Goal: Transaction & Acquisition: Book appointment/travel/reservation

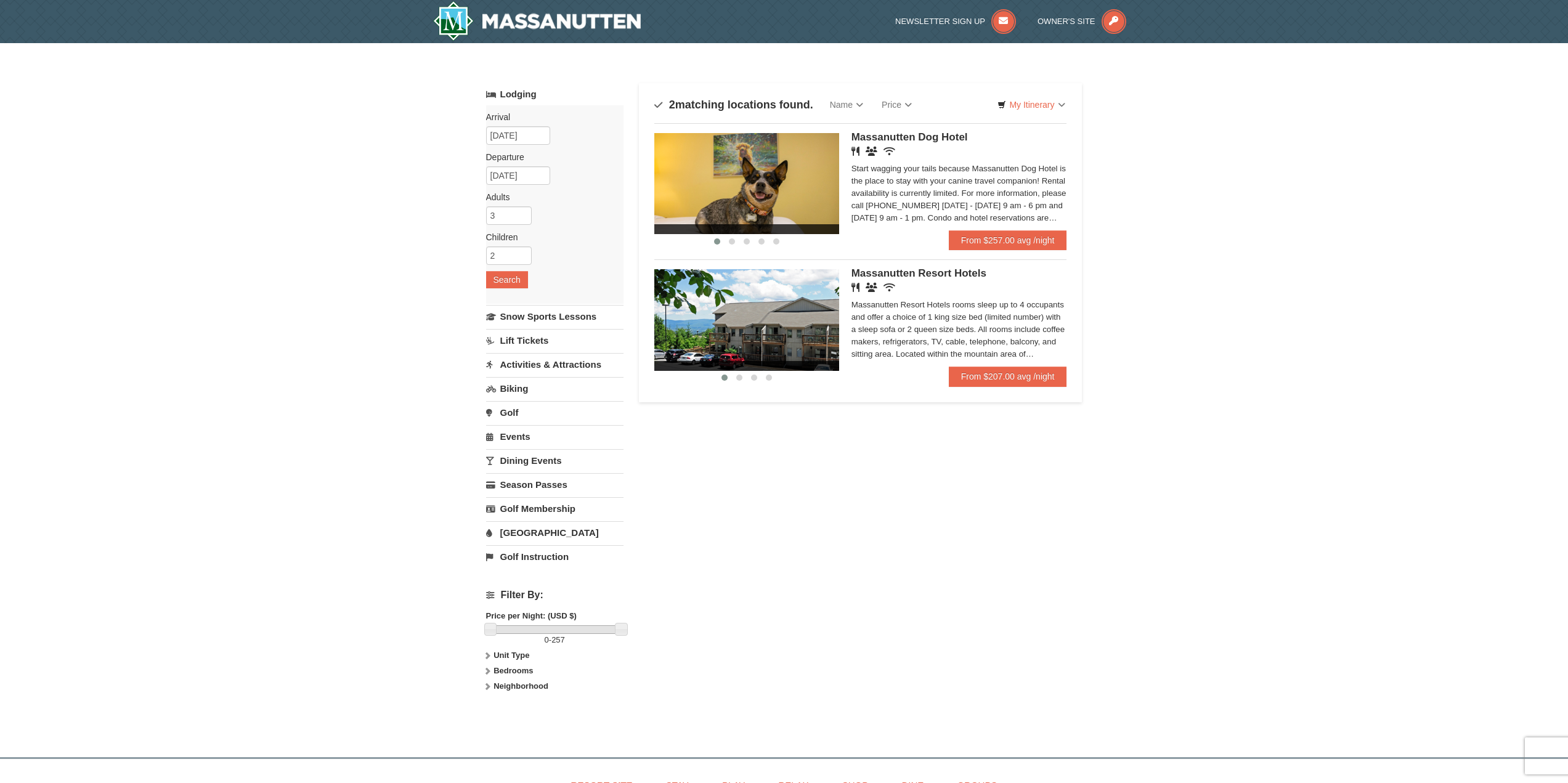
click at [895, 316] on div "Massanutten Resort Hotels rooms sleep up to 4 occupants and offer a choice of 1…" at bounding box center [959, 330] width 216 height 62
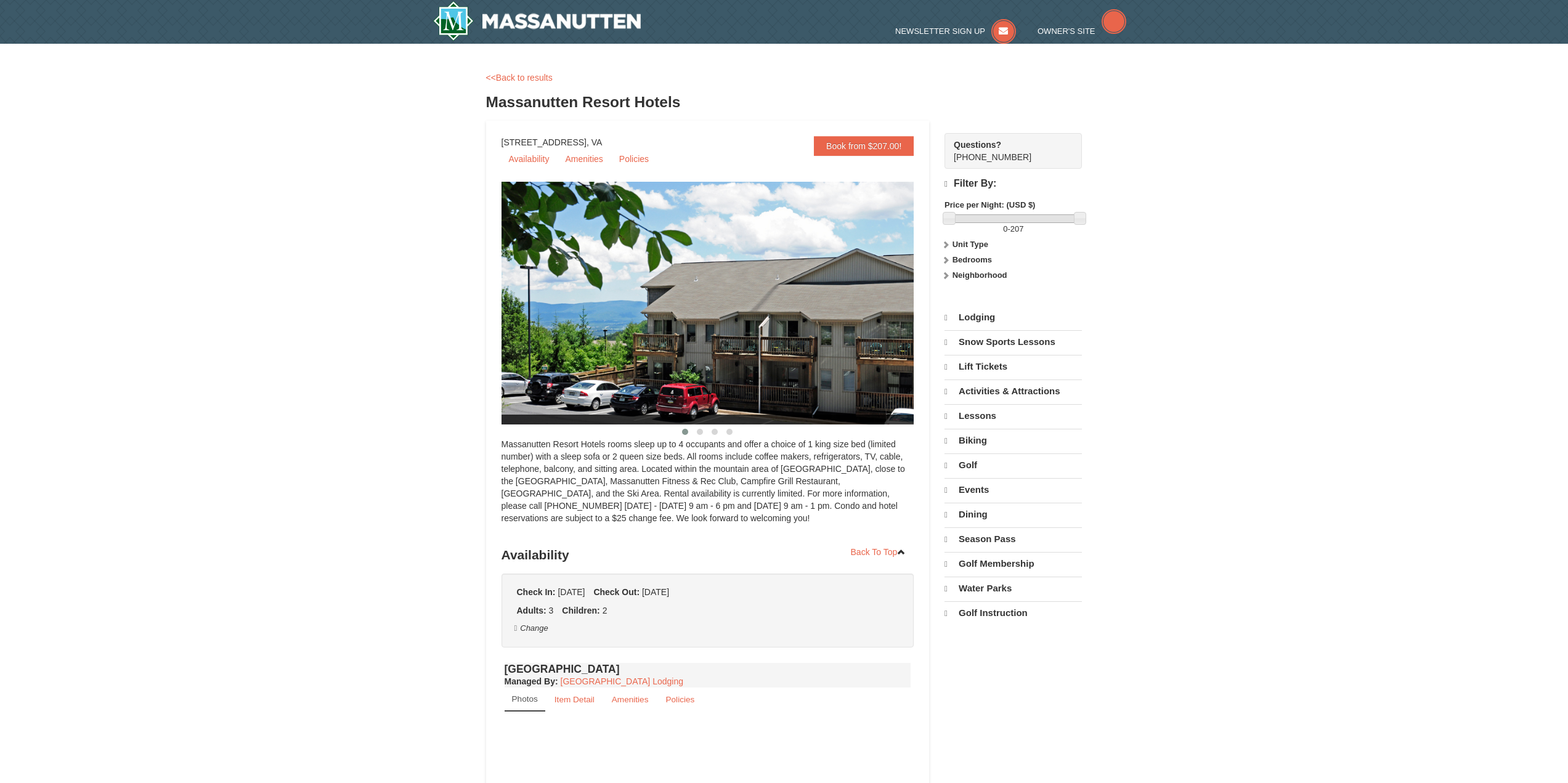
select select "10"
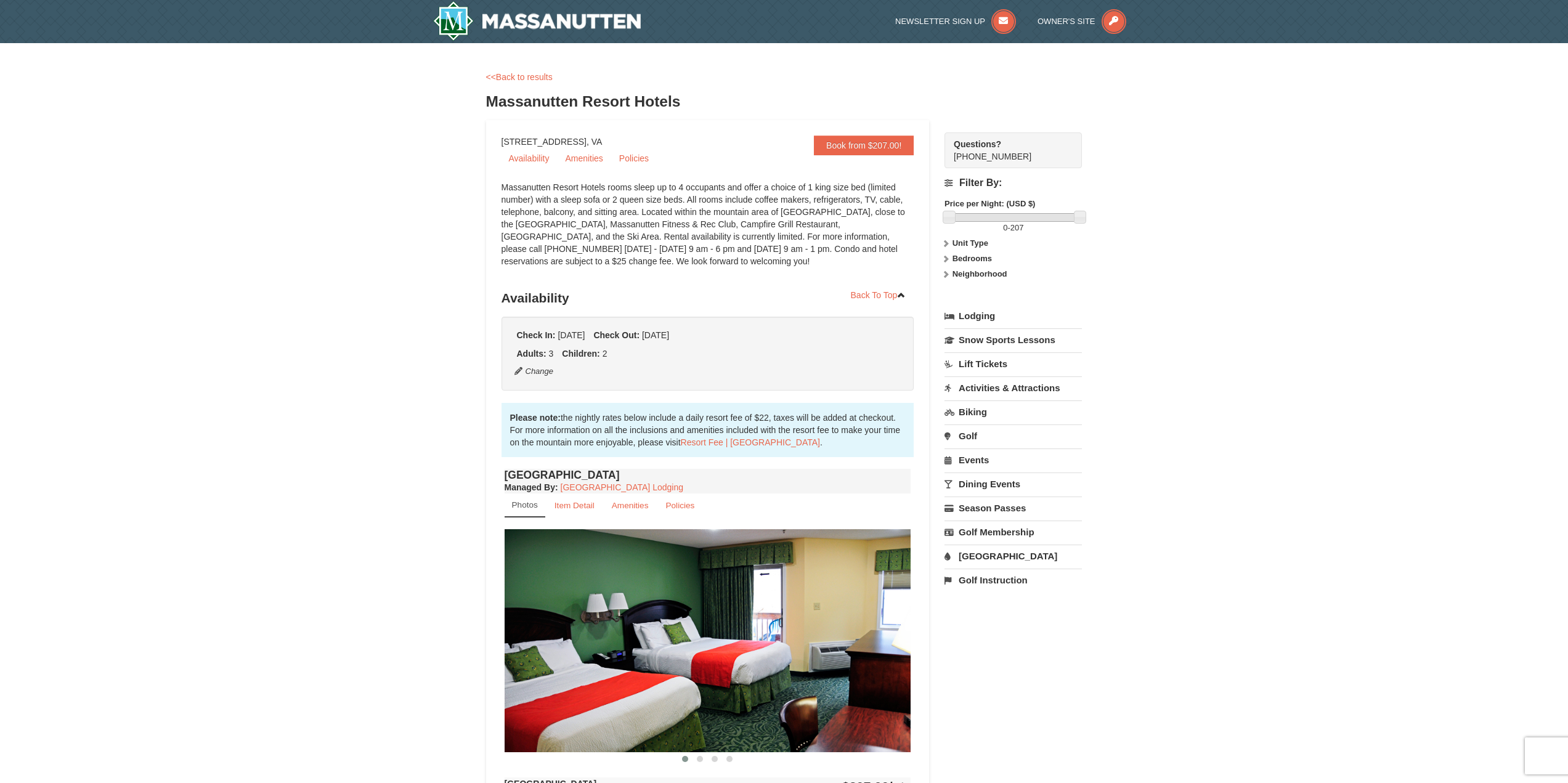
click at [989, 243] on label "Unit Type" at bounding box center [1013, 243] width 138 height 12
click at [989, 242] on label "Unit Type" at bounding box center [1013, 243] width 138 height 12
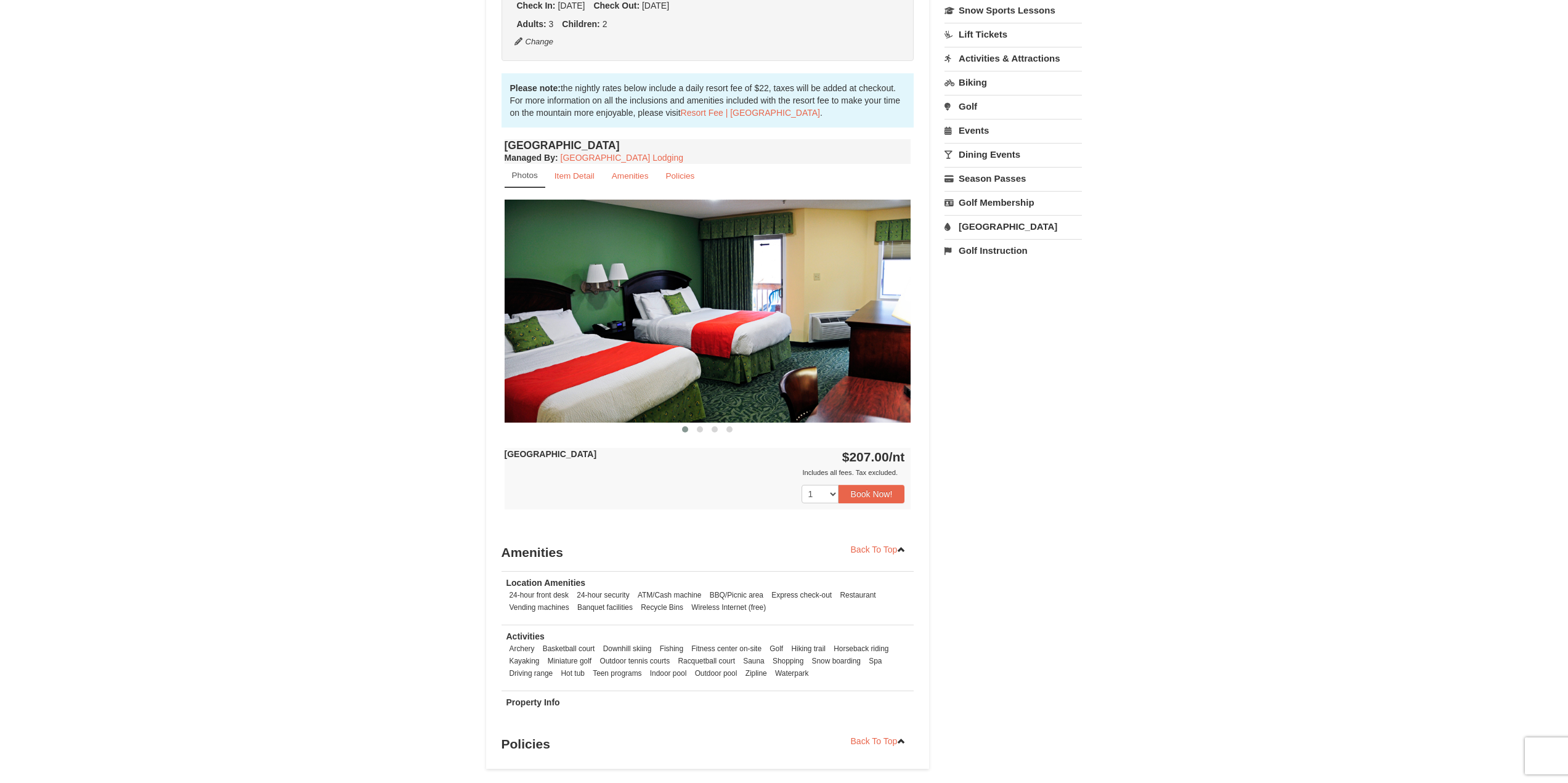
scroll to position [220, 0]
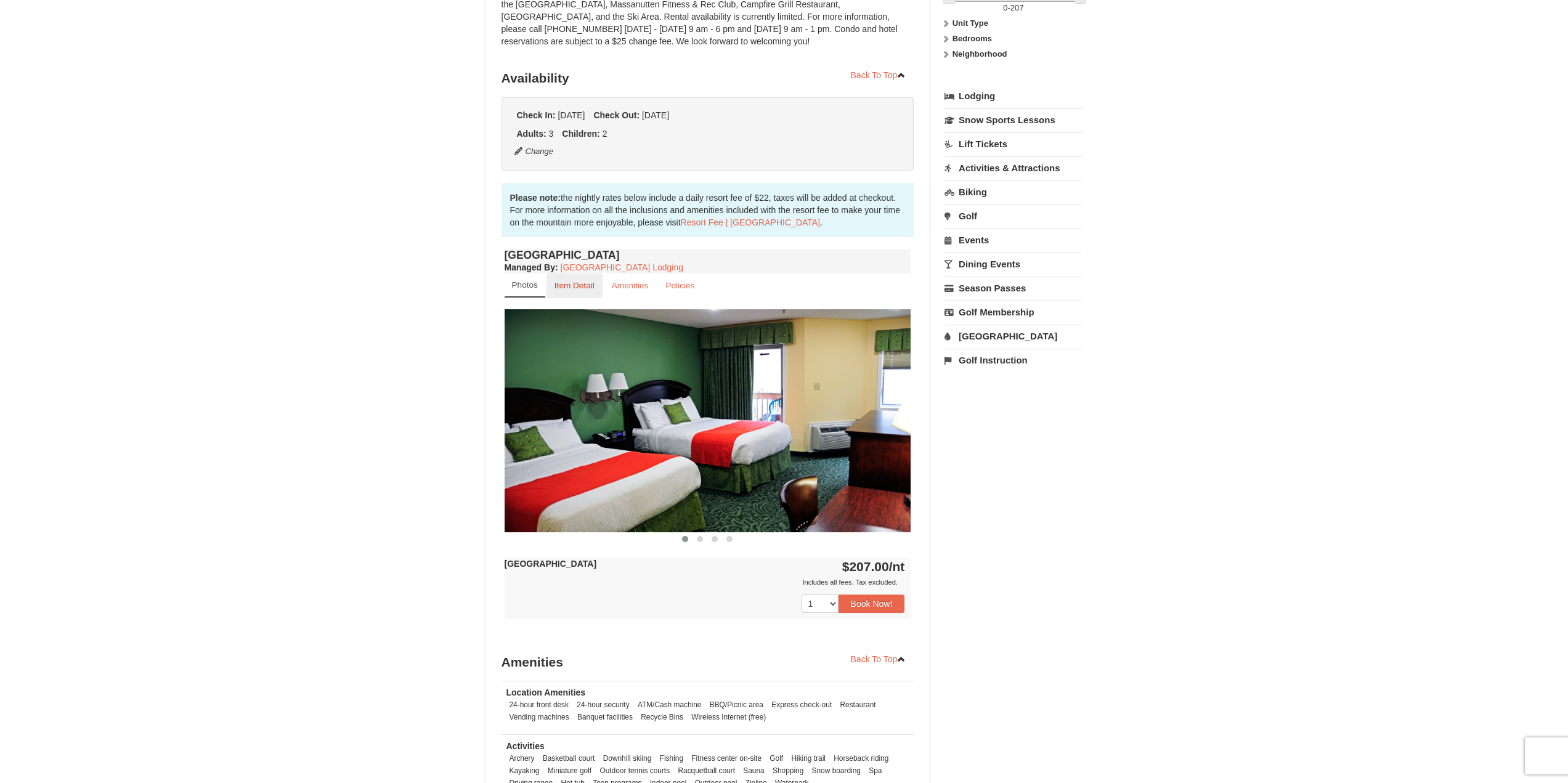
click at [573, 289] on small "Item Detail" at bounding box center [574, 285] width 40 height 9
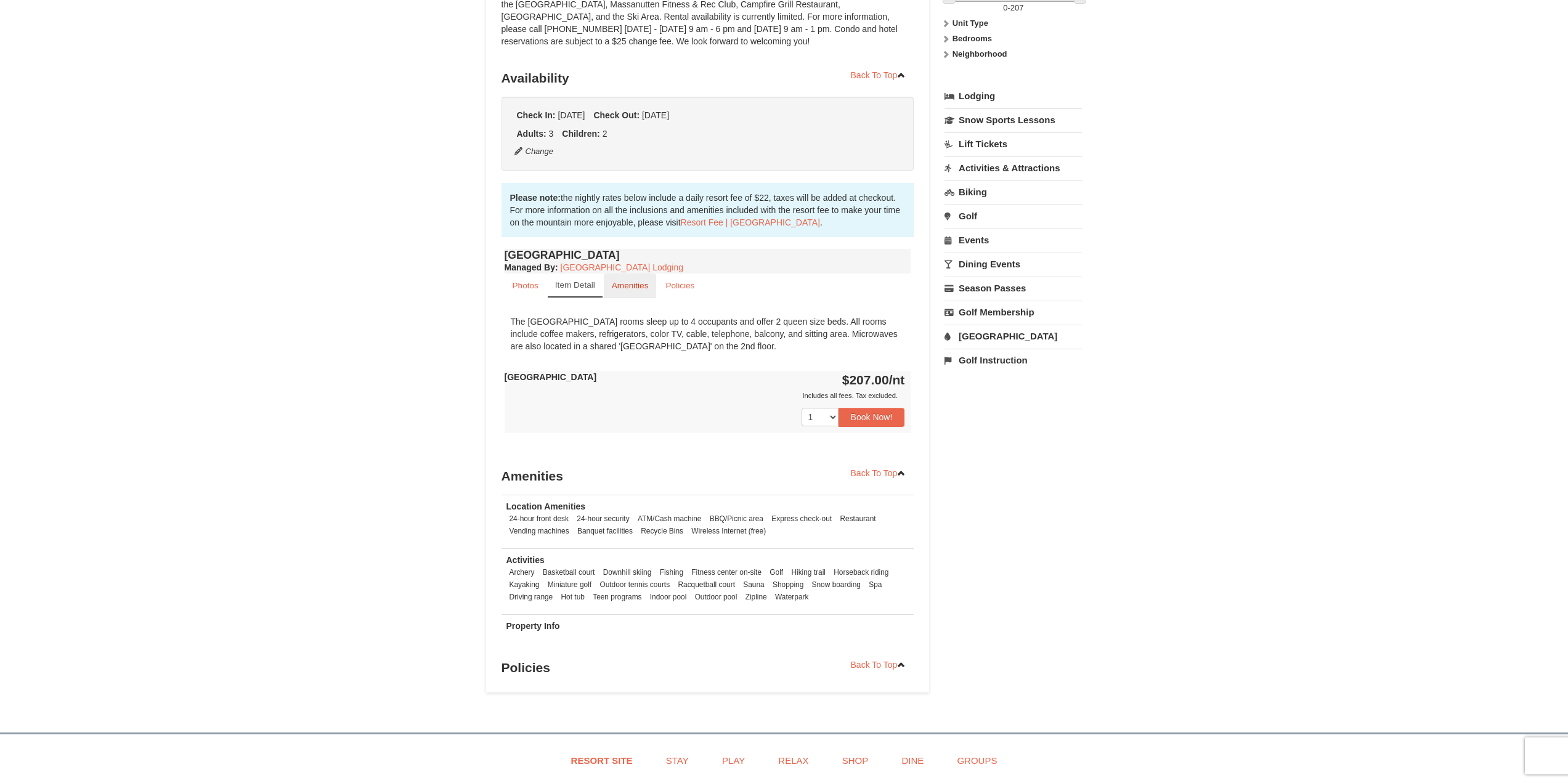
click at [633, 278] on link "Amenities" at bounding box center [630, 285] width 53 height 24
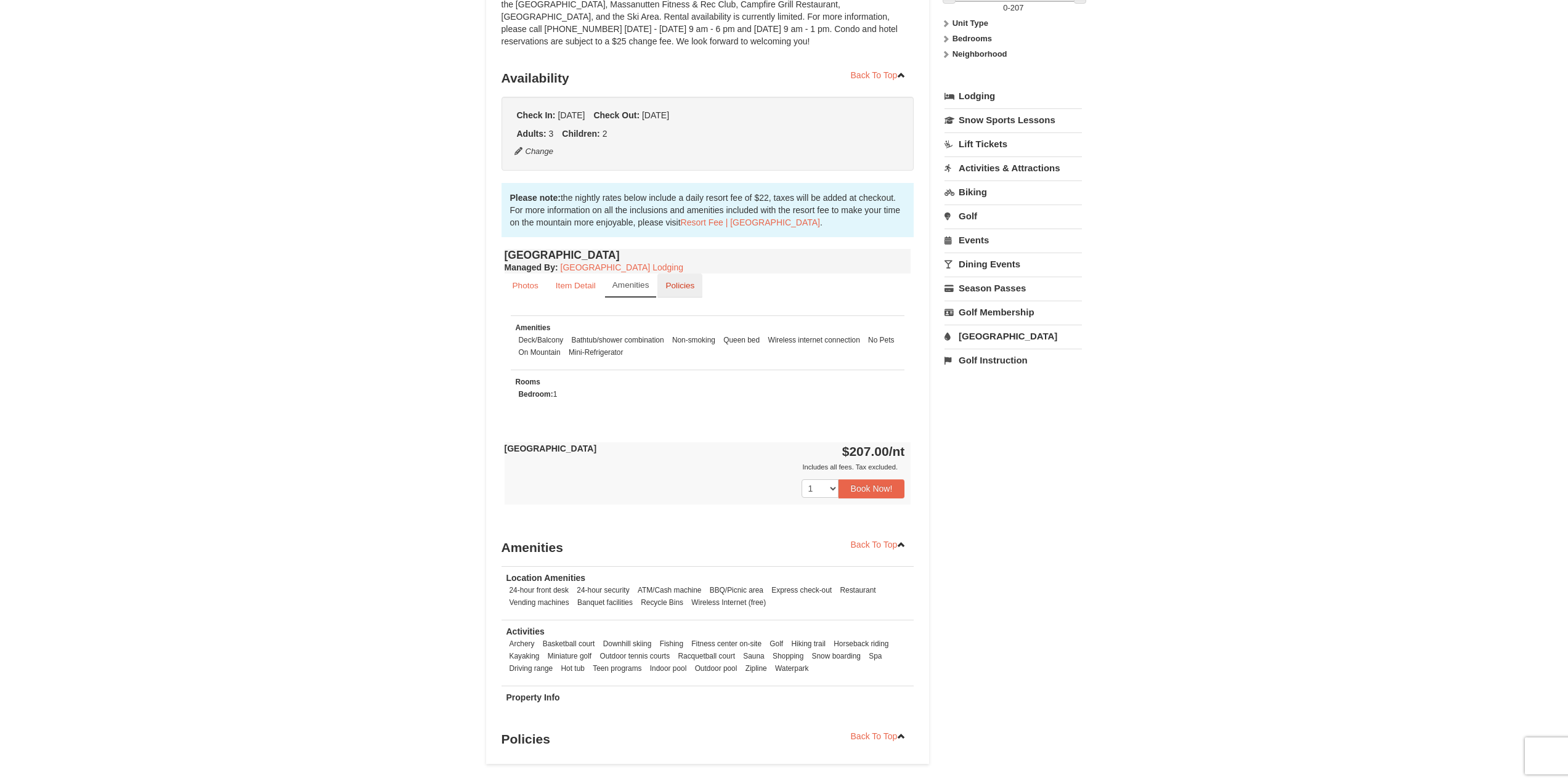
click at [675, 281] on small "Policies" at bounding box center [680, 285] width 29 height 9
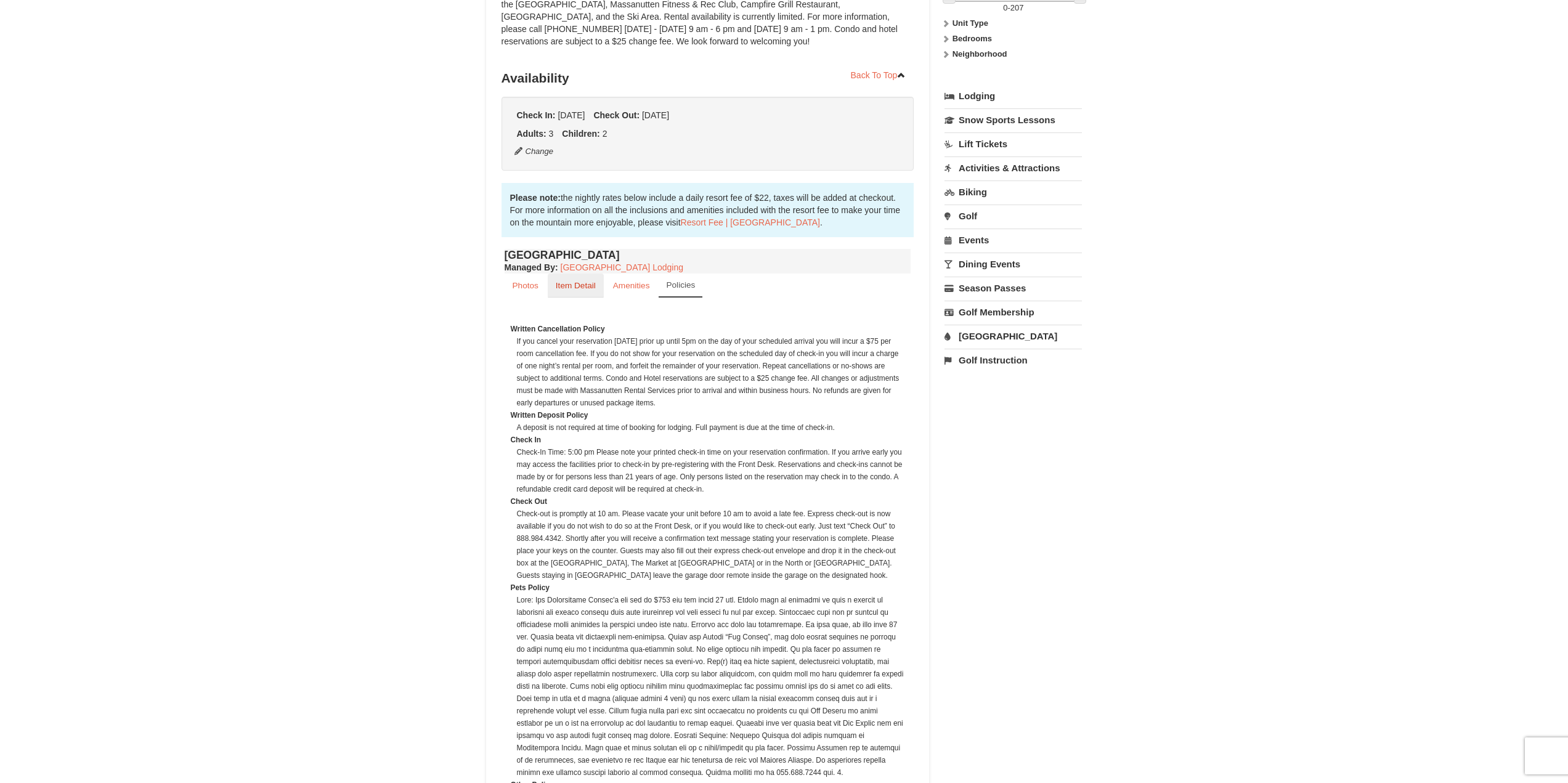
click at [570, 282] on small "Item Detail" at bounding box center [575, 285] width 40 height 9
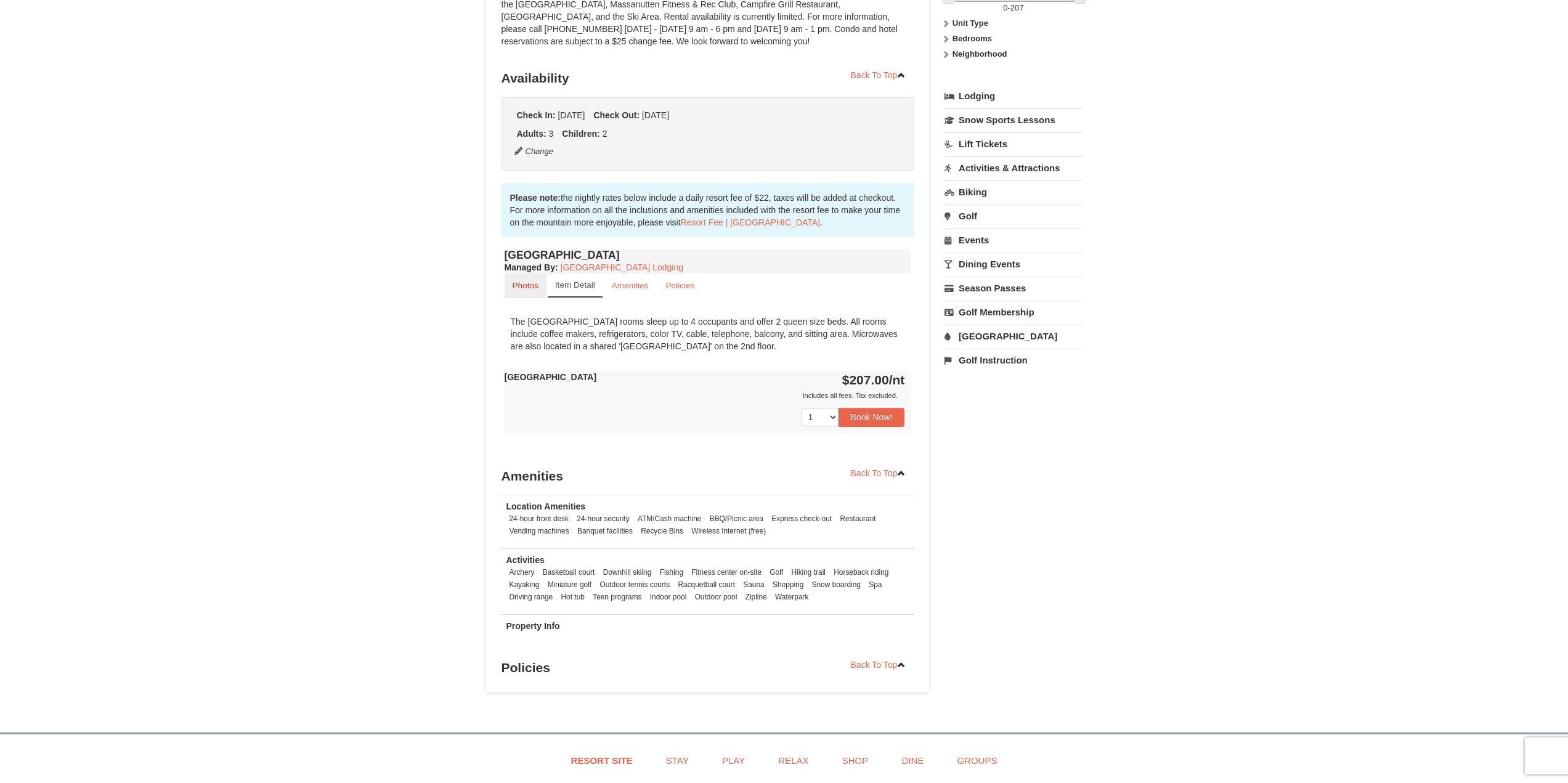
click at [543, 282] on link "Photos" at bounding box center [525, 285] width 42 height 24
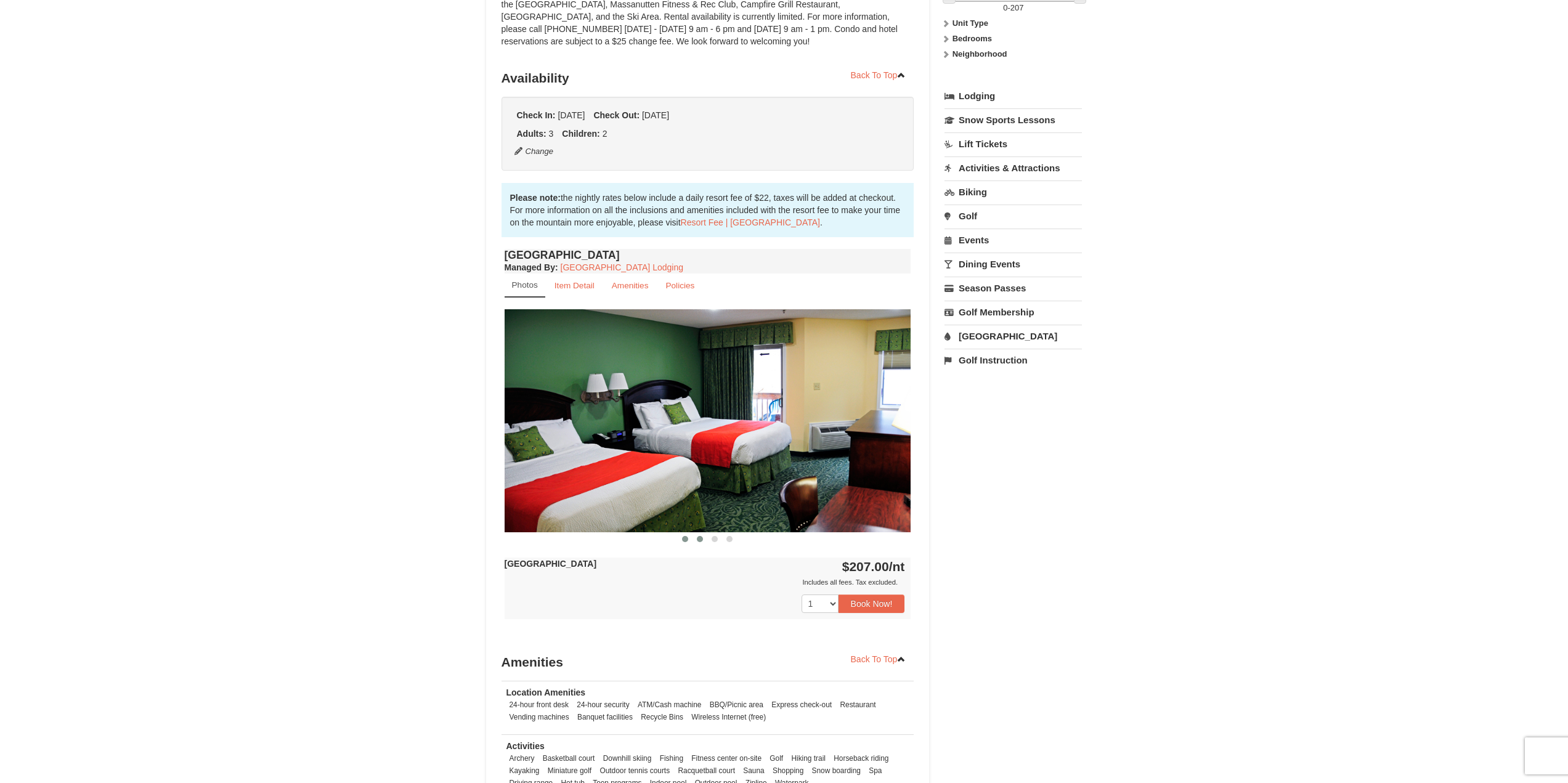
click at [701, 538] on span at bounding box center [699, 539] width 6 height 6
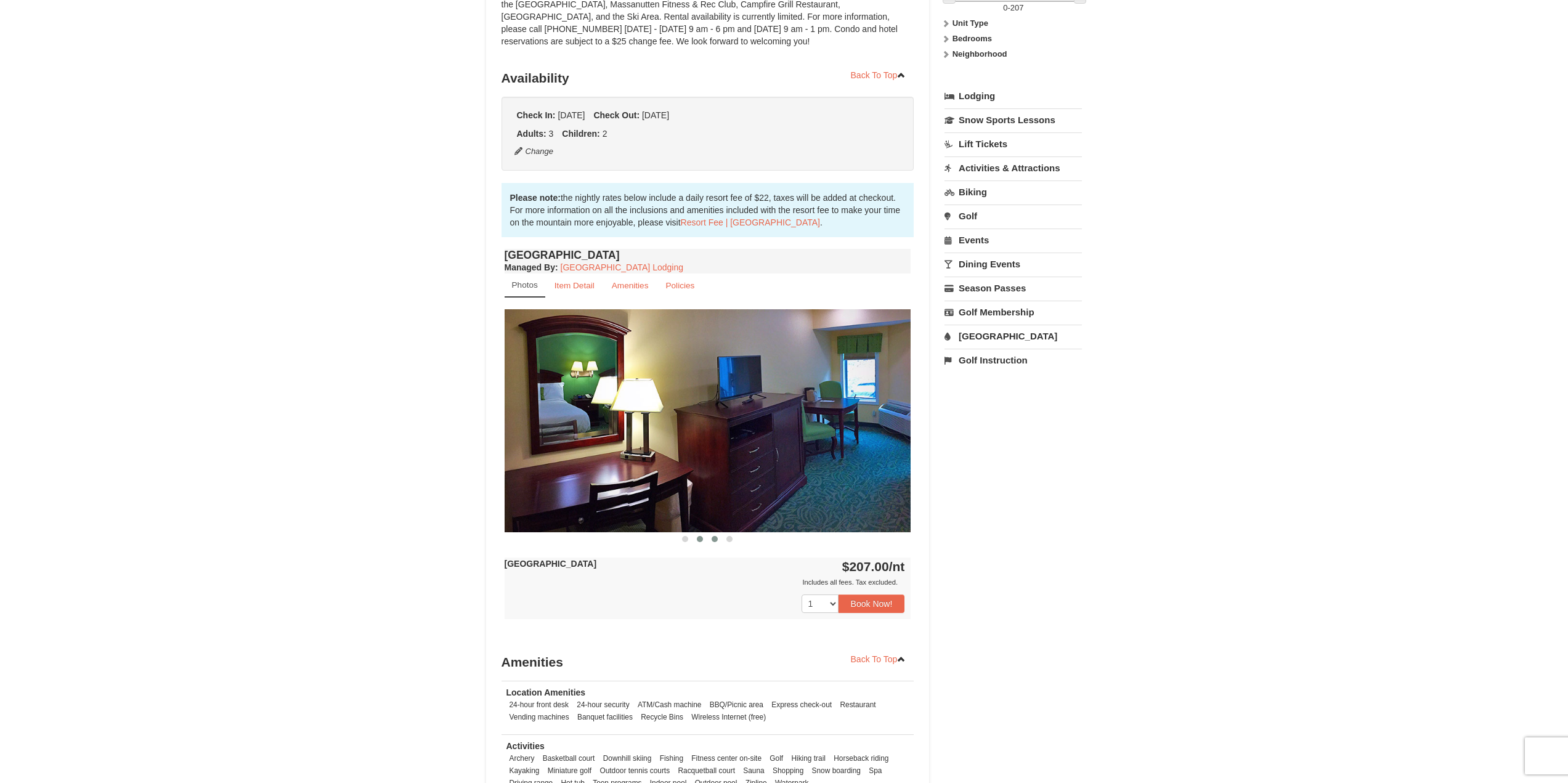
click at [707, 539] on button at bounding box center [714, 539] width 15 height 12
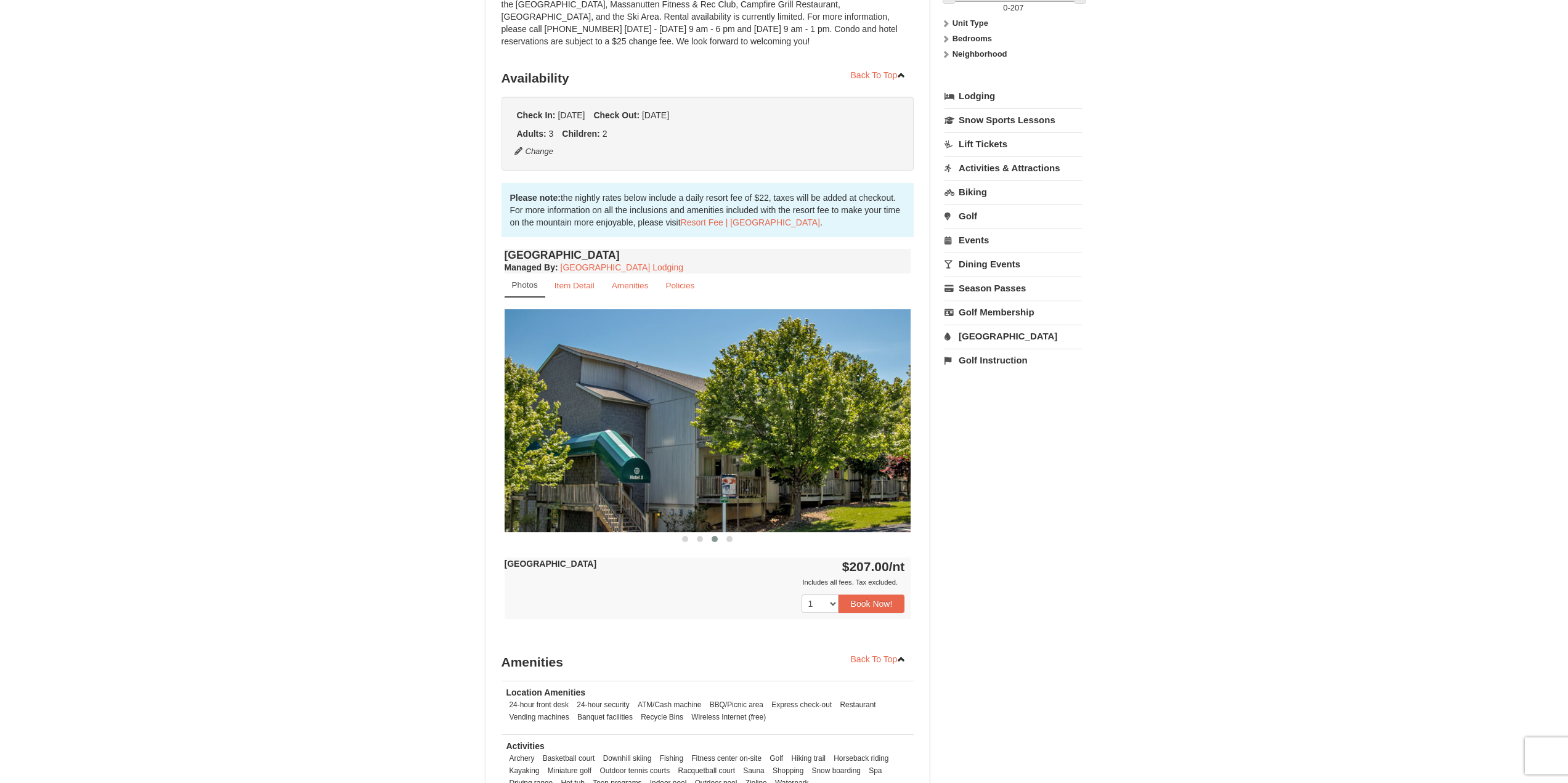
click at [721, 540] on button at bounding box center [714, 539] width 15 height 12
click at [725, 539] on button at bounding box center [729, 539] width 15 height 12
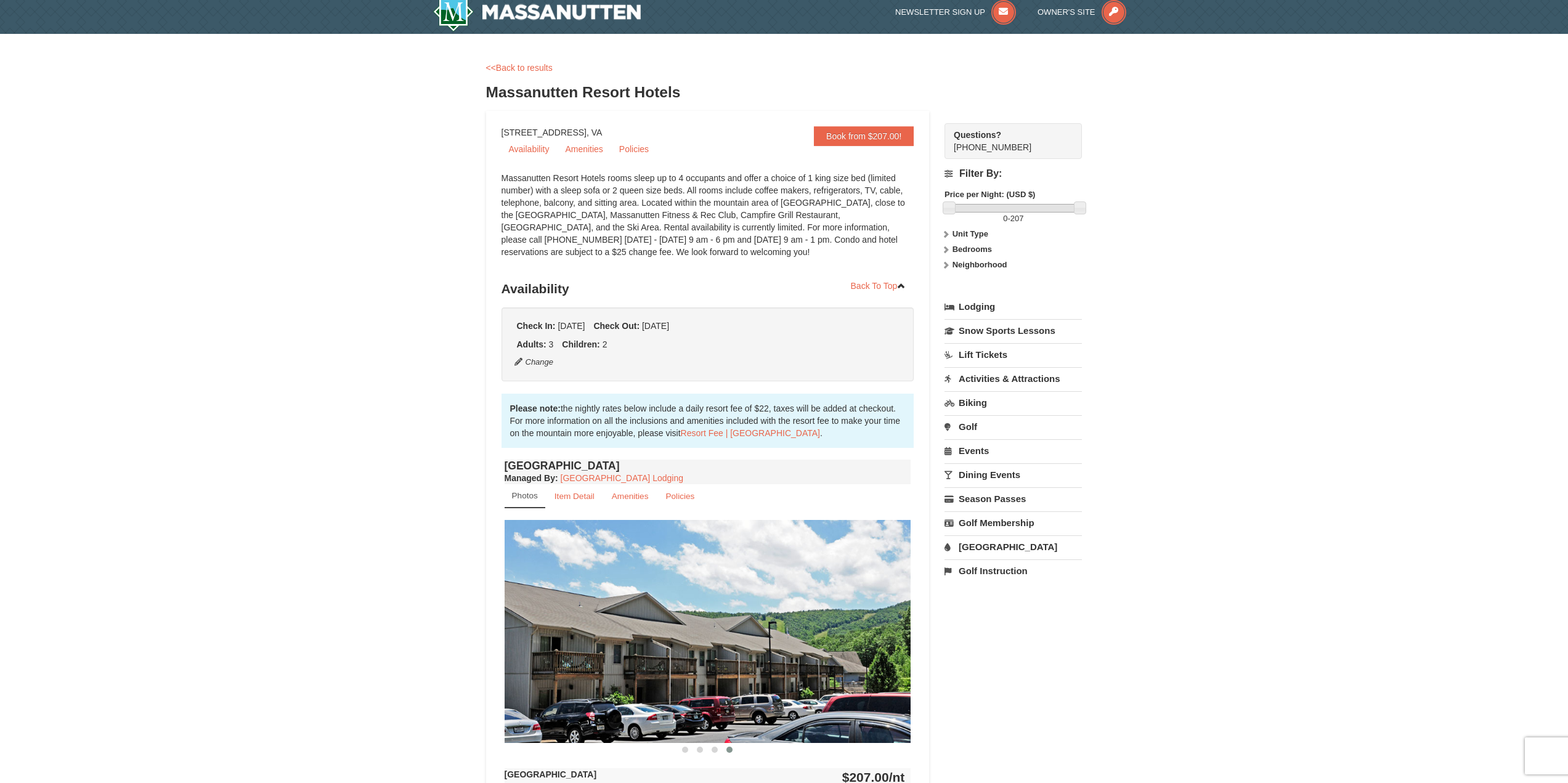
scroll to position [0, 0]
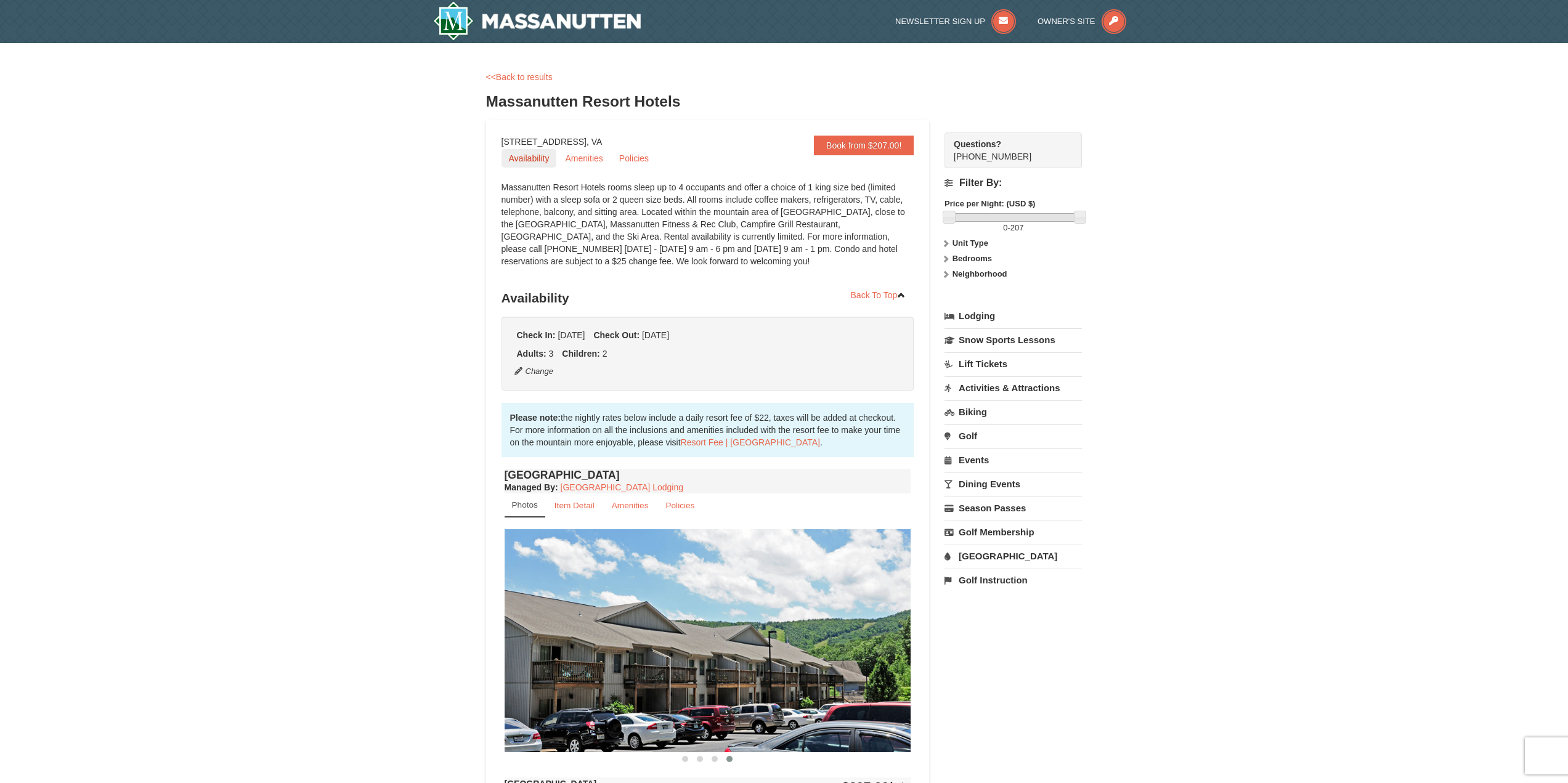
click at [524, 160] on link "Availability" at bounding box center [529, 158] width 55 height 18
drag, startPoint x: 646, startPoint y: 23, endPoint x: 502, endPoint y: 50, distance: 146.5
click at [482, 20] on div at bounding box center [574, 21] width 300 height 43
drag, startPoint x: 483, startPoint y: 98, endPoint x: 576, endPoint y: 95, distance: 93.0
click at [576, 95] on div "× <<Back to results Massanutten Resort Hotels Book from $207.00! 1822 Resort Dr…" at bounding box center [784, 584] width 621 height 1058
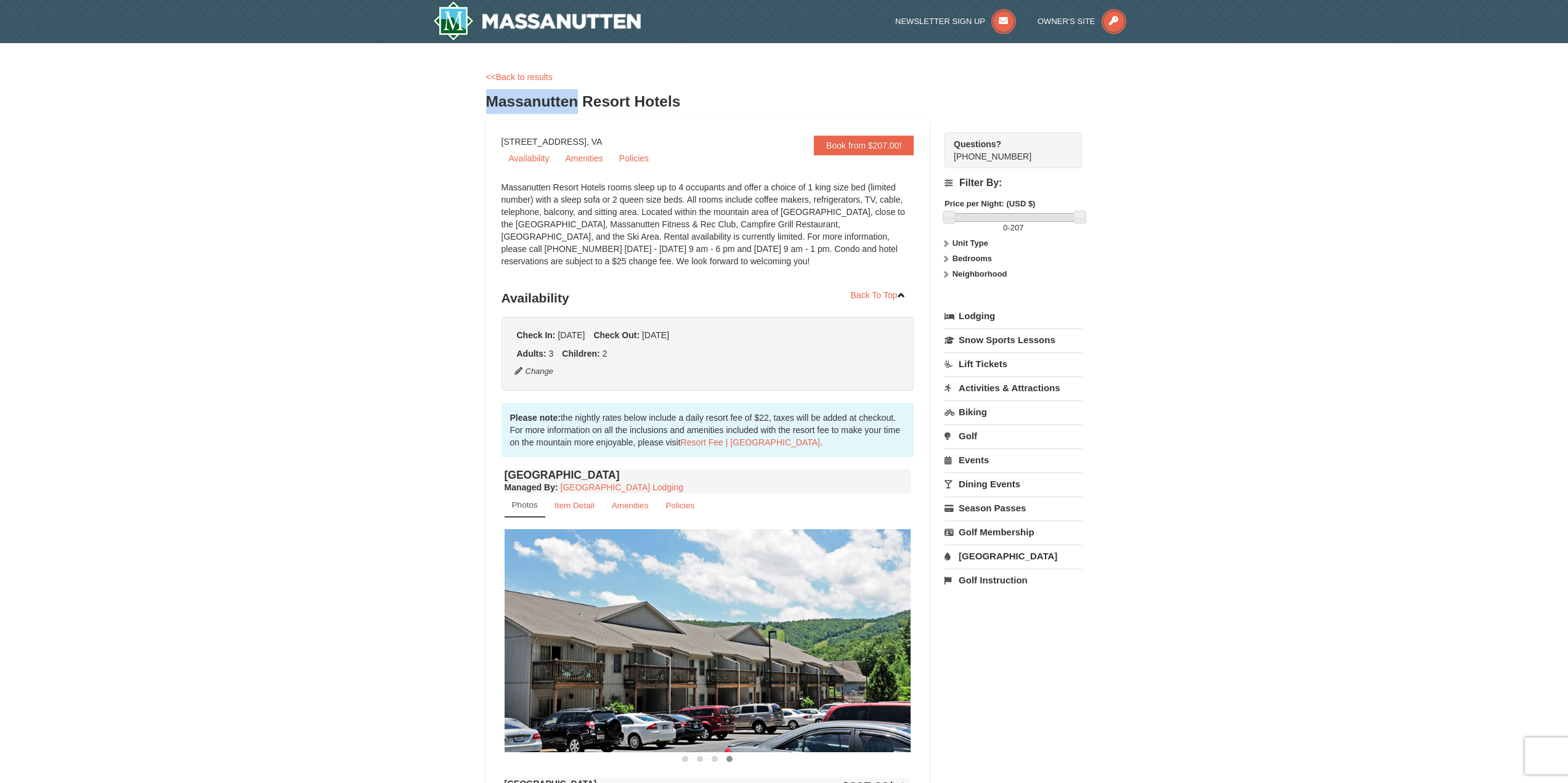
copy h3 "Massanutten"
